Goal: Communication & Community: Answer question/provide support

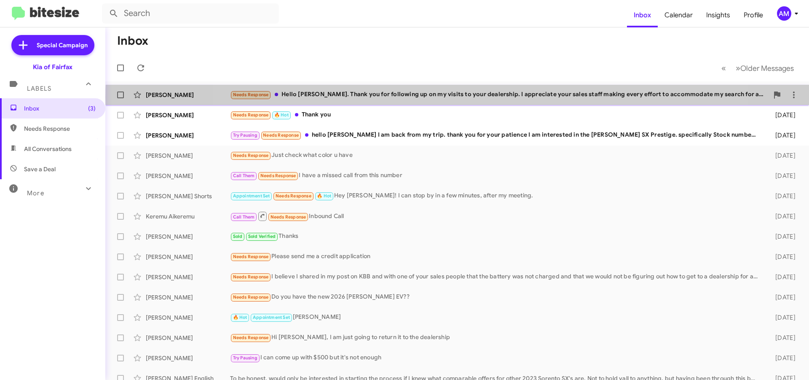
click at [462, 97] on div "Needs Response Hello [PERSON_NAME]. Thank you for following up on my visits to …" at bounding box center [499, 95] width 539 height 10
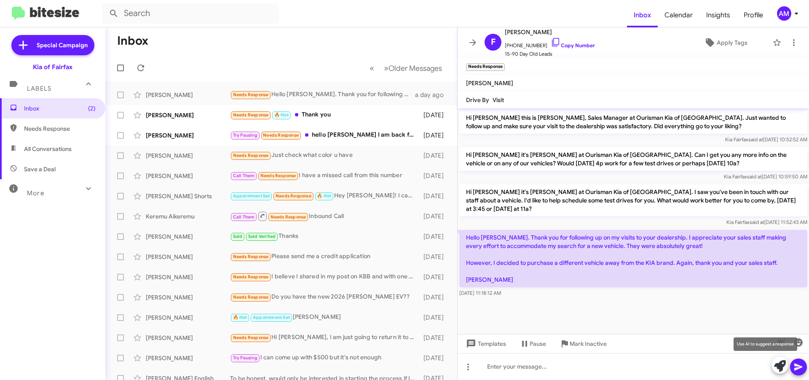
click at [781, 369] on icon at bounding box center [780, 366] width 12 height 12
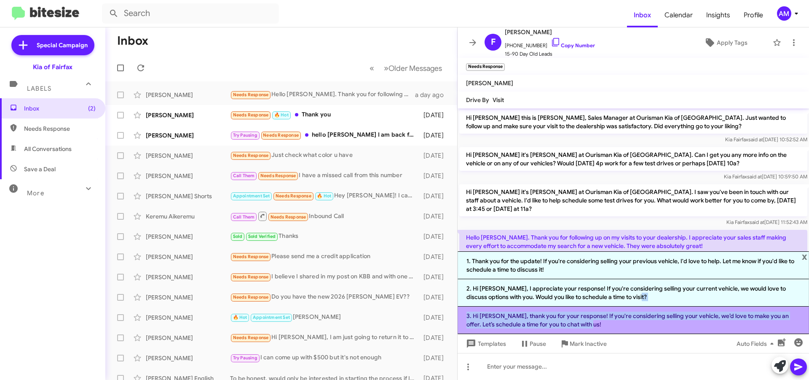
drag, startPoint x: 647, startPoint y: 295, endPoint x: 655, endPoint y: 327, distance: 32.8
click at [655, 327] on ol "1. Thank you for the update! If you're considering selling your previous vehicl…" at bounding box center [634, 292] width 352 height 83
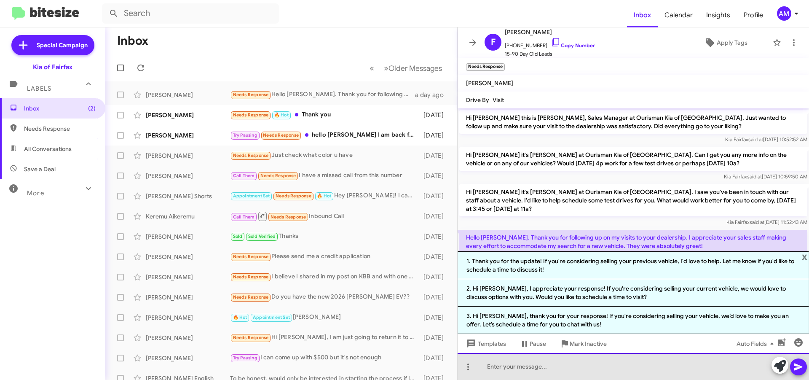
click at [666, 352] on div "Hi [PERSON_NAME] this is [PERSON_NAME], Sales Manager at Ourisman Kia of [GEOGR…" at bounding box center [634, 243] width 352 height 271
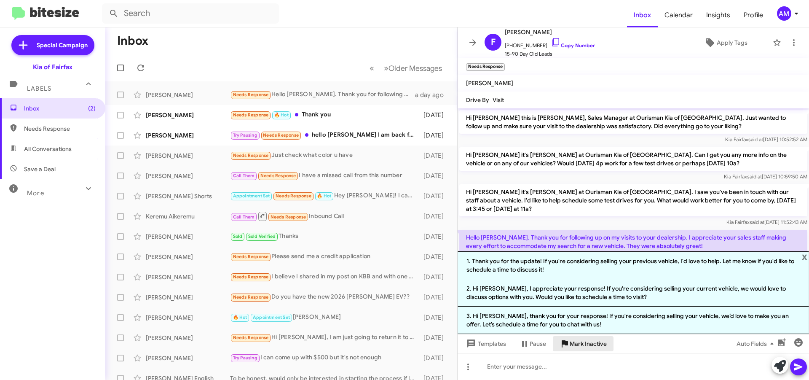
click at [603, 345] on span "Mark Inactive" at bounding box center [588, 343] width 37 height 15
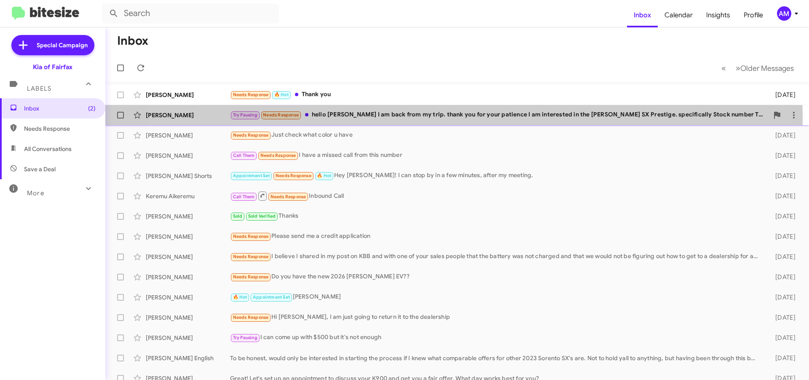
click at [422, 117] on div "Try Pausing Needs Response hello [PERSON_NAME] I am back from my trip. thank yo…" at bounding box center [499, 115] width 539 height 10
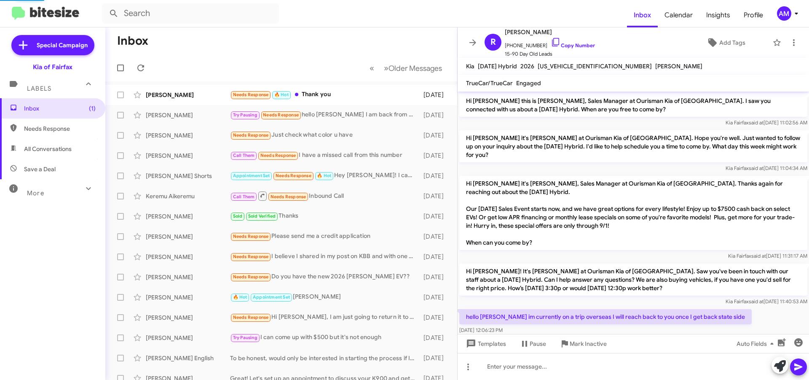
scroll to position [83, 0]
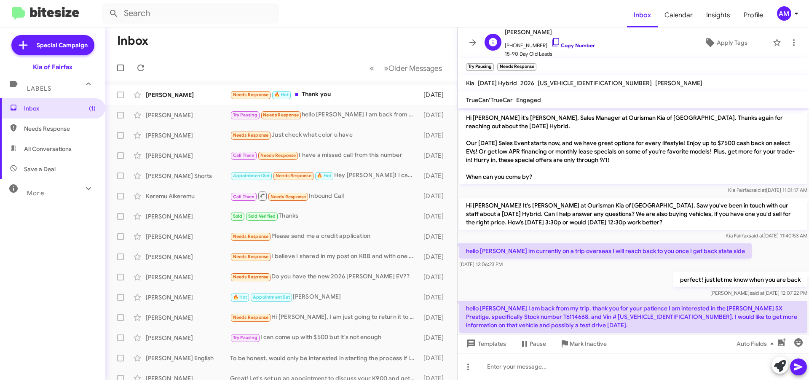
click at [564, 42] on link "Copy Number" at bounding box center [573, 45] width 44 height 6
